Goal: Task Accomplishment & Management: Use online tool/utility

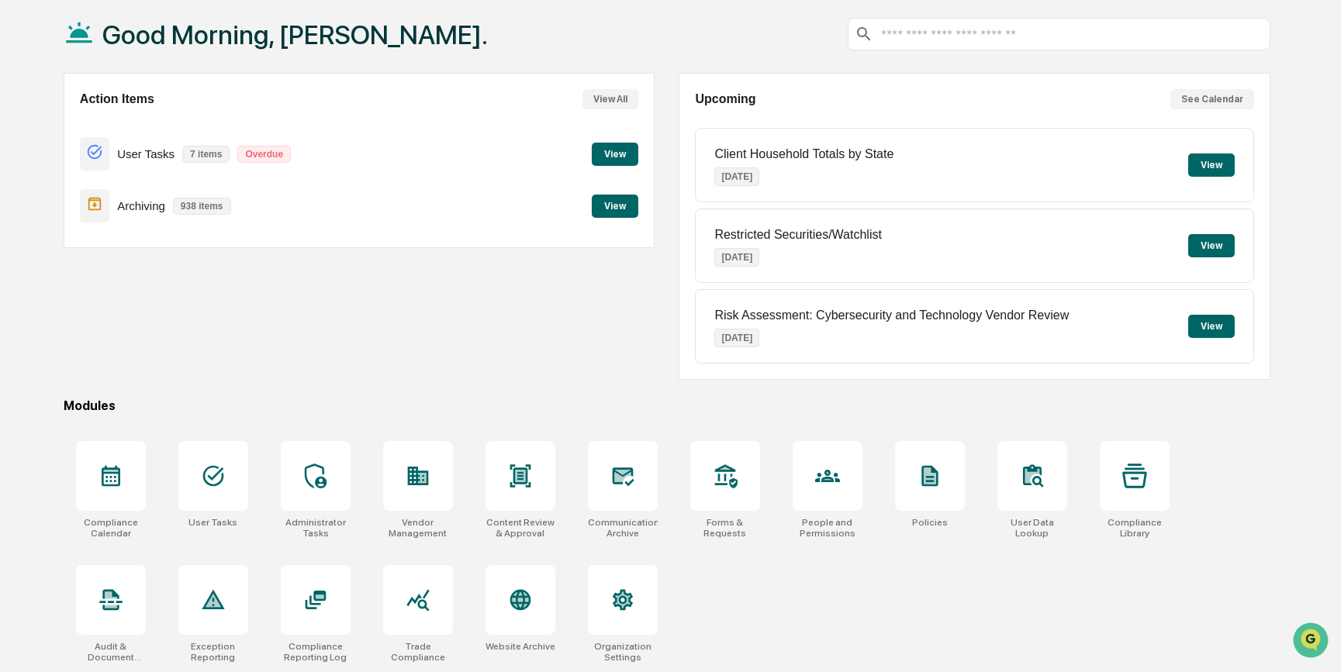
scroll to position [80, 0]
click at [225, 596] on icon at bounding box center [213, 600] width 25 height 25
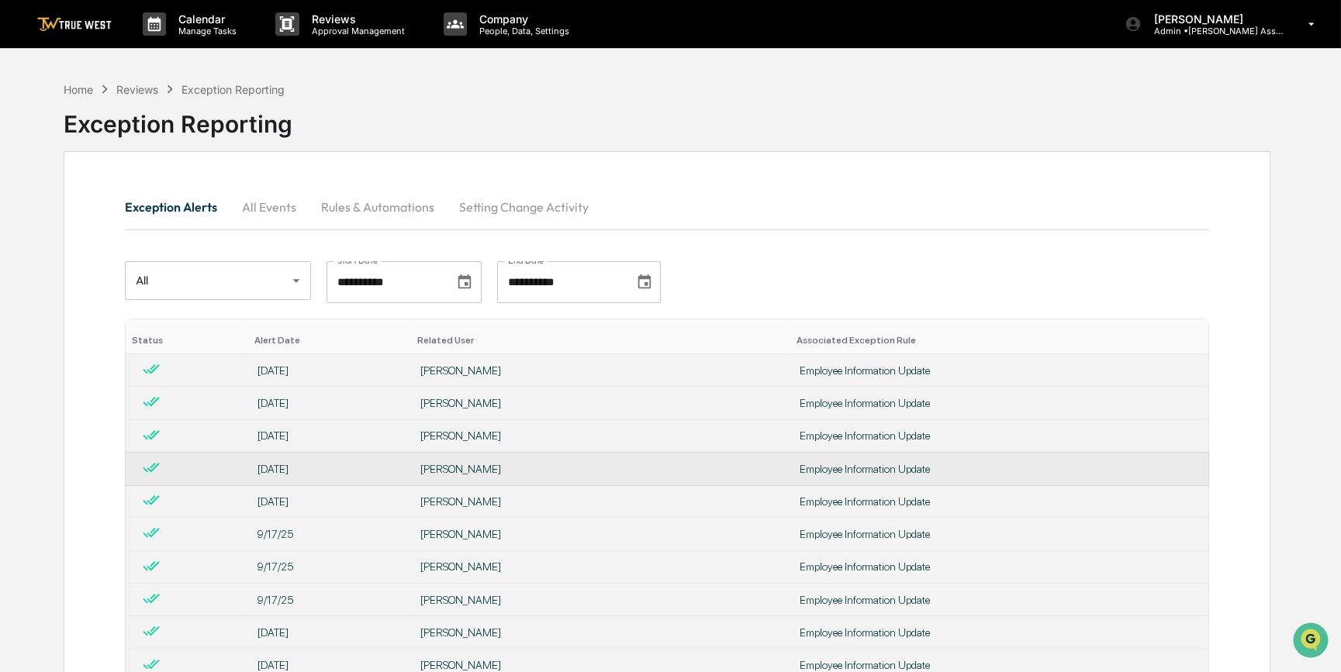
click at [506, 468] on div "Nathan Mumme" at bounding box center [600, 469] width 361 height 12
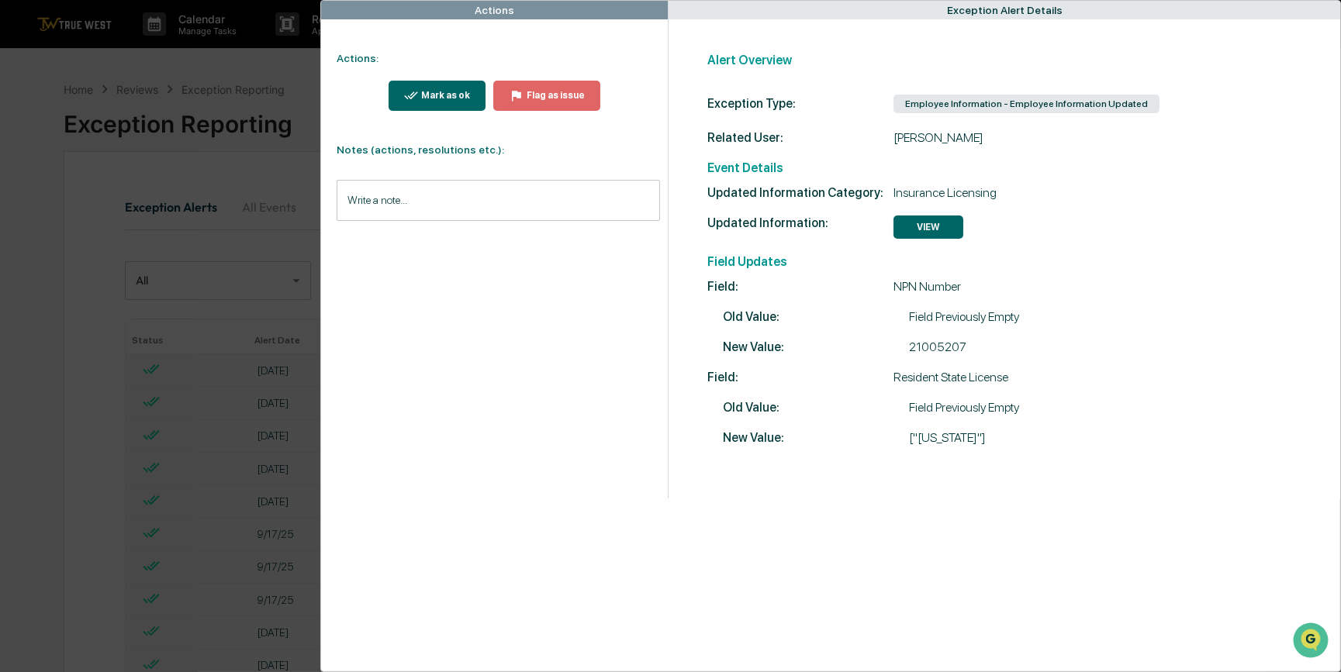
click at [65, 440] on div "Actions Actions: Mark as ok Flag as issue Notes (actions, resolutions etc.): Wr…" at bounding box center [670, 336] width 1341 height 672
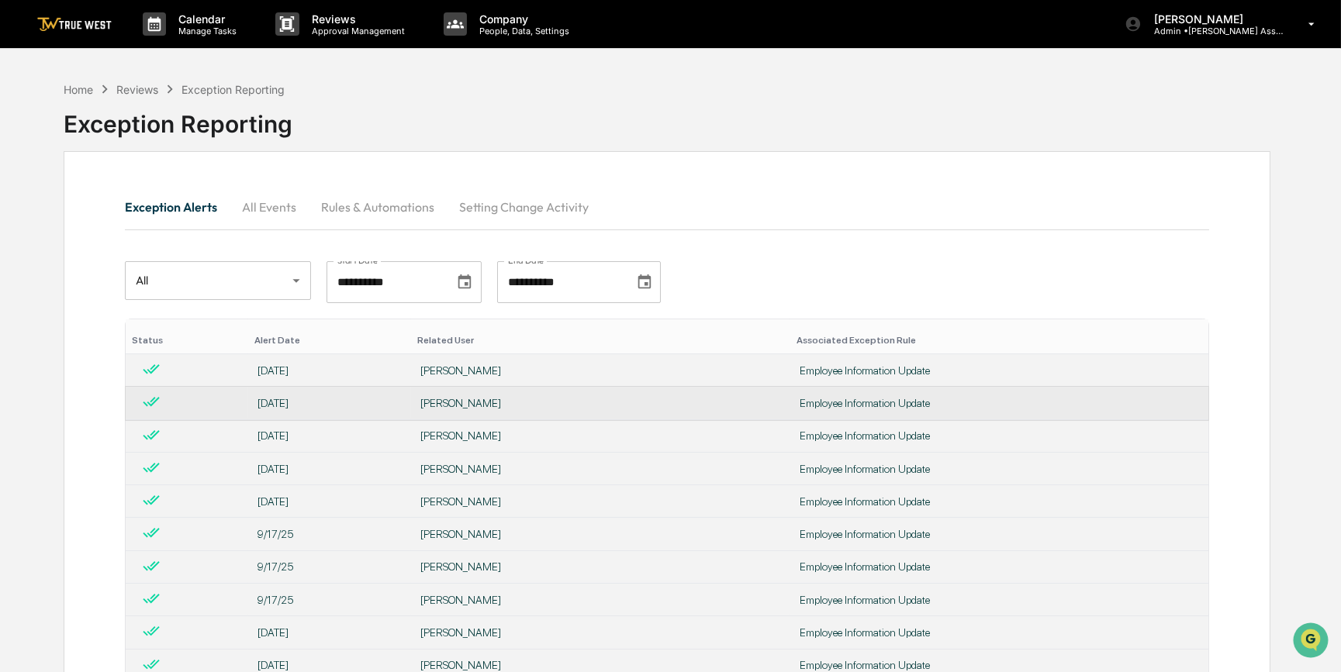
click at [492, 403] on div "Neal Woollard" at bounding box center [600, 403] width 361 height 12
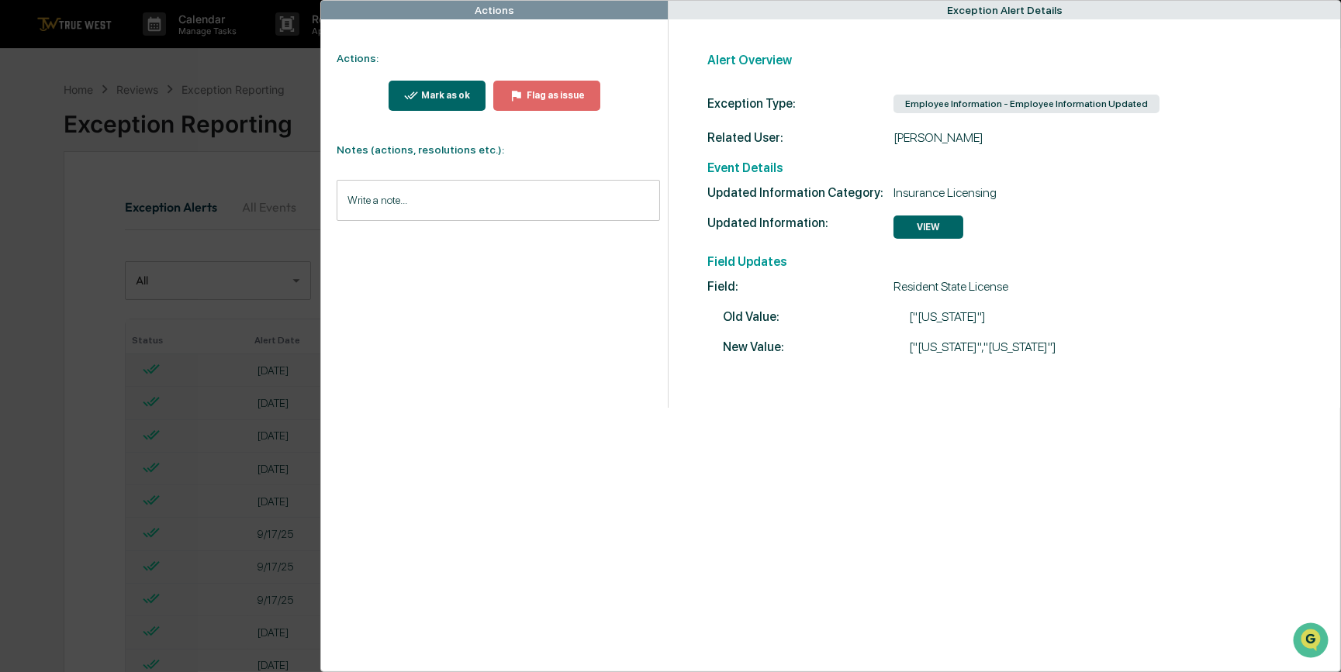
click at [71, 461] on div "Actions Actions: Mark as ok Flag as issue Notes (actions, resolutions etc.): Wr…" at bounding box center [670, 336] width 1341 height 672
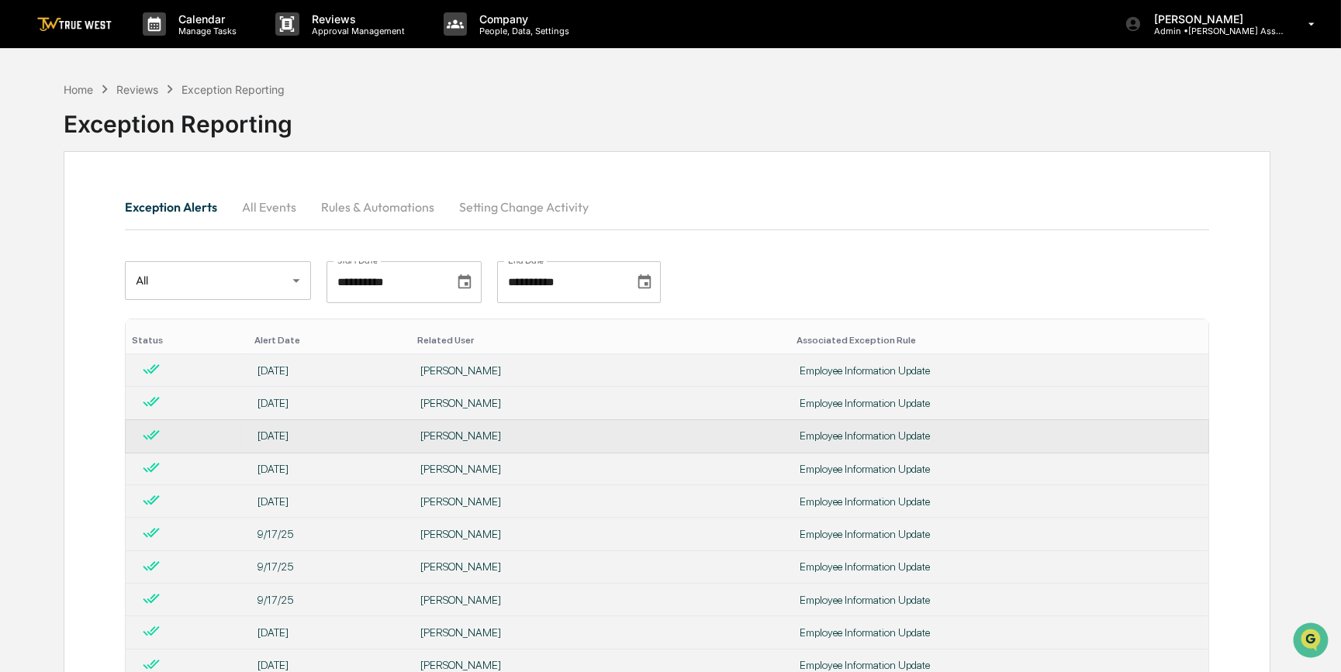
click at [476, 429] on td "Neal Woollard" at bounding box center [600, 436] width 379 height 33
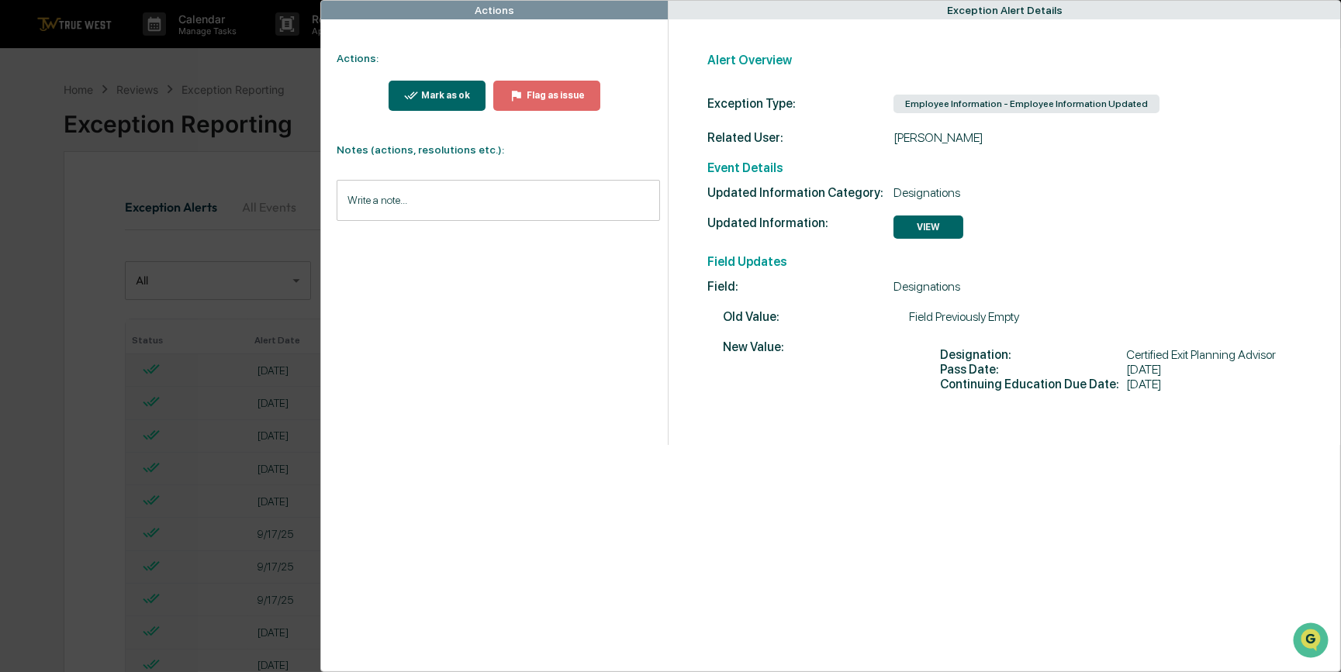
click at [78, 485] on div "Actions Actions: Mark as ok Flag as issue Notes (actions, resolutions etc.): Wr…" at bounding box center [670, 336] width 1341 height 672
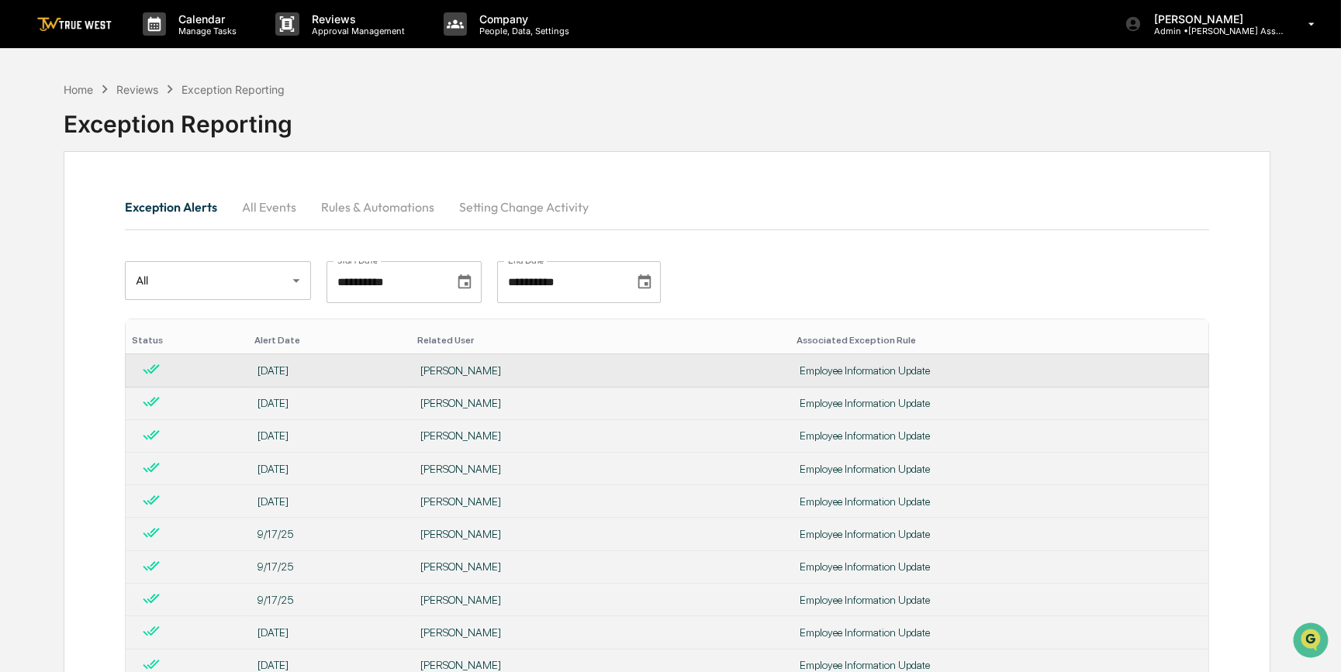
click at [506, 369] on div "Owen Cummins" at bounding box center [600, 370] width 361 height 12
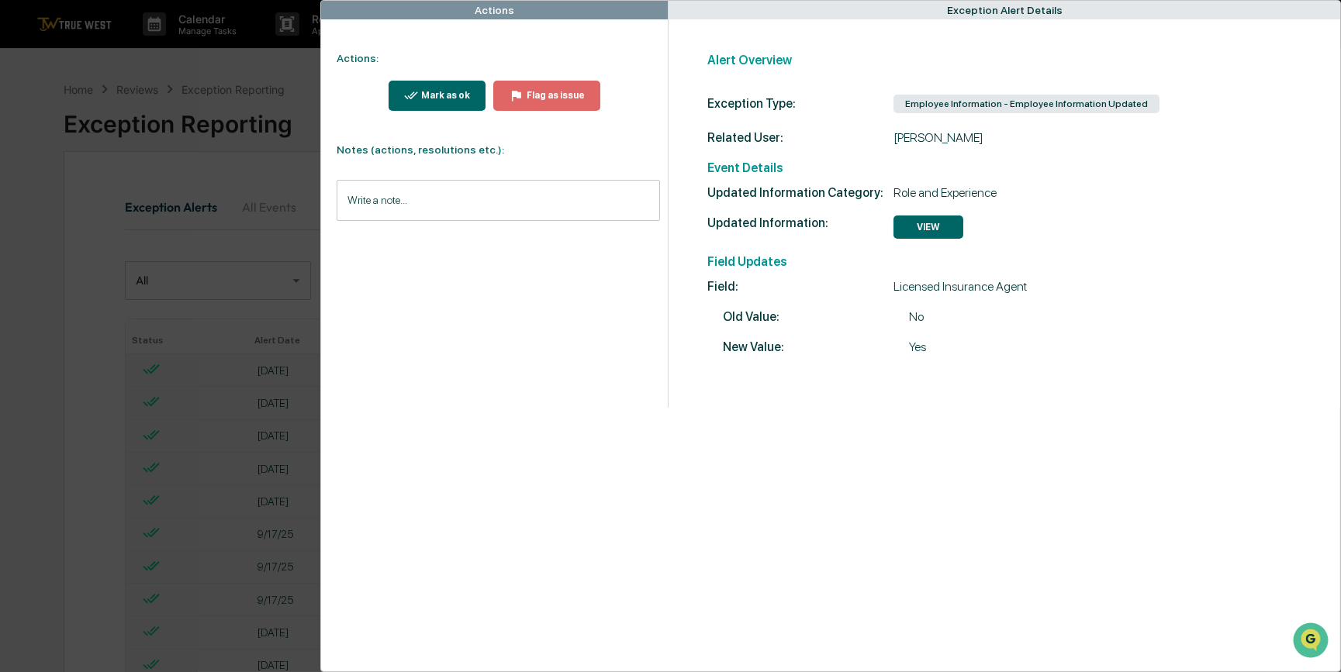
click at [93, 409] on div "Actions Actions: Mark as ok Flag as issue Notes (actions, resolutions etc.): Wr…" at bounding box center [670, 336] width 1341 height 672
